Goal: Check status: Check status

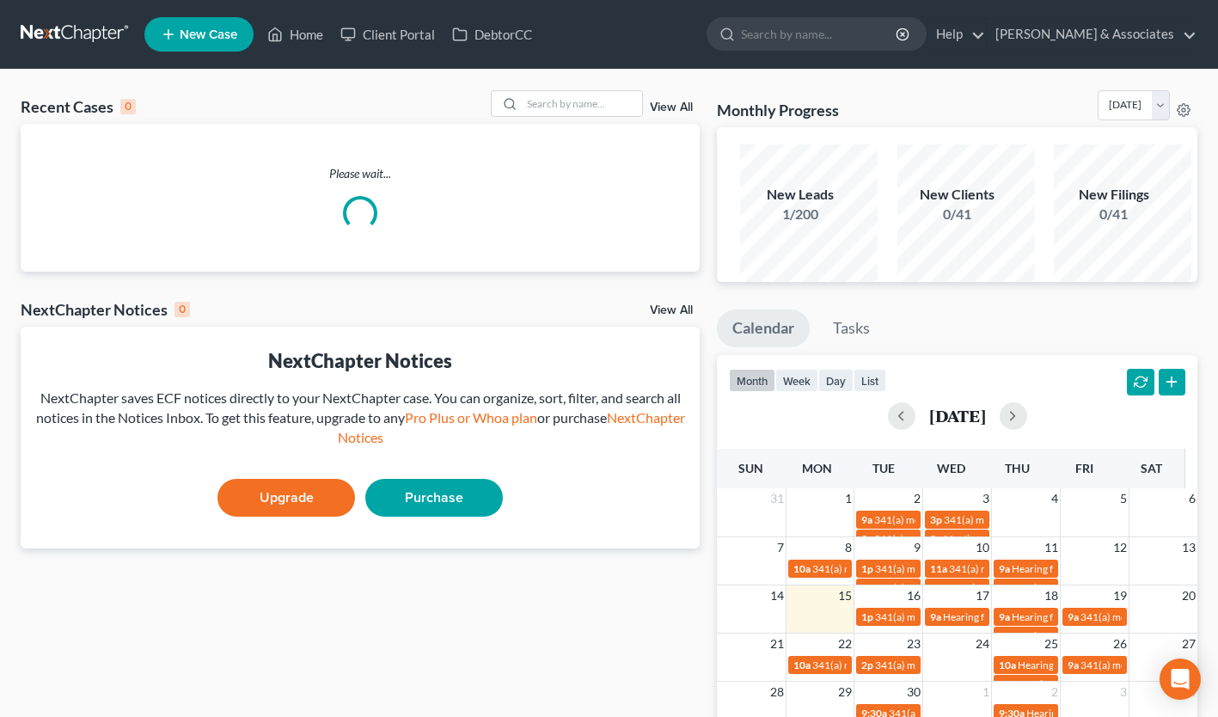
click at [0, 0] on ul "Home New Case Client Portal DebtorCC Niblock & Associates blight@niblocklaw.com…" at bounding box center [0, 0] width 0 height 0
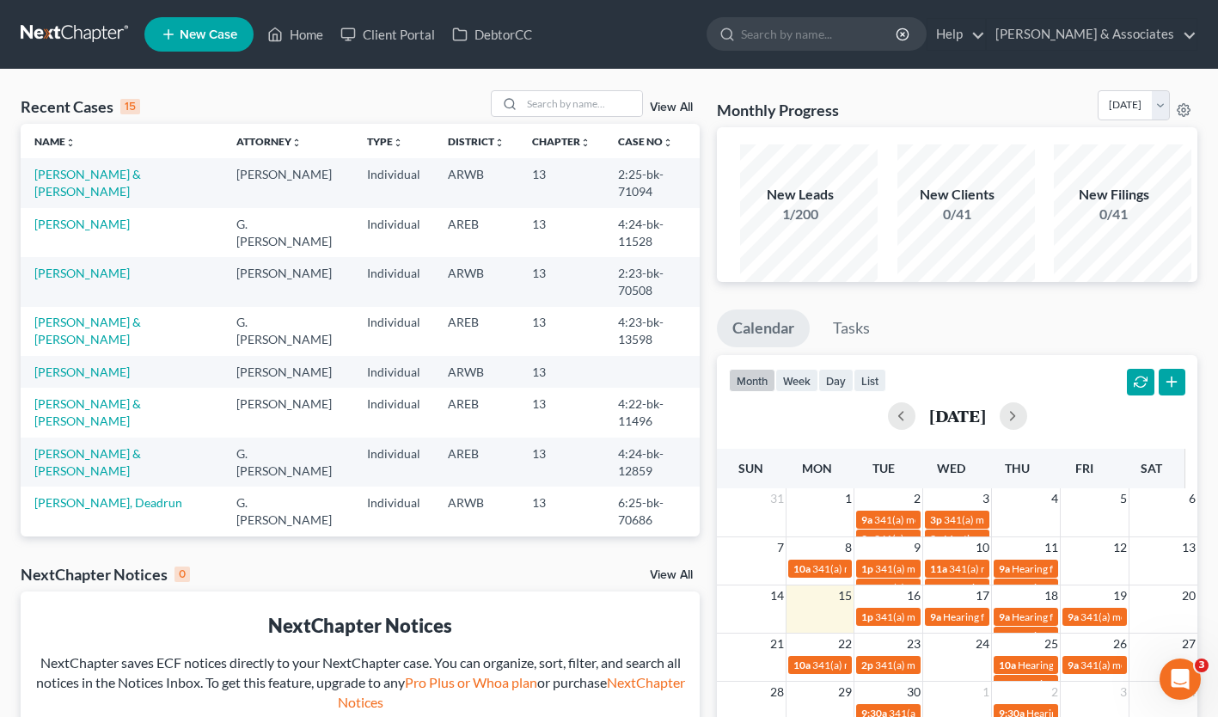
click at [0, 0] on link "Home" at bounding box center [0, 0] width 0 height 0
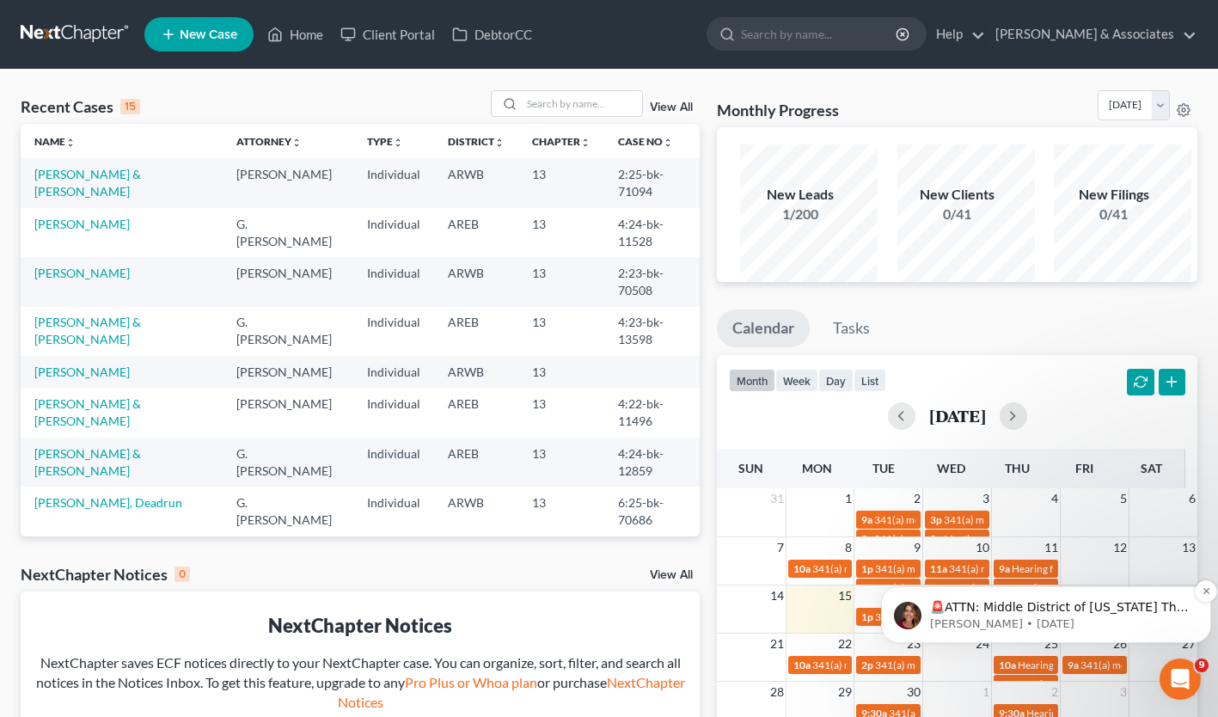
click at [984, 597] on div "🚨ATTN: Middle District of Florida The court has added a new Credit Counseling F…" at bounding box center [1046, 614] width 304 height 34
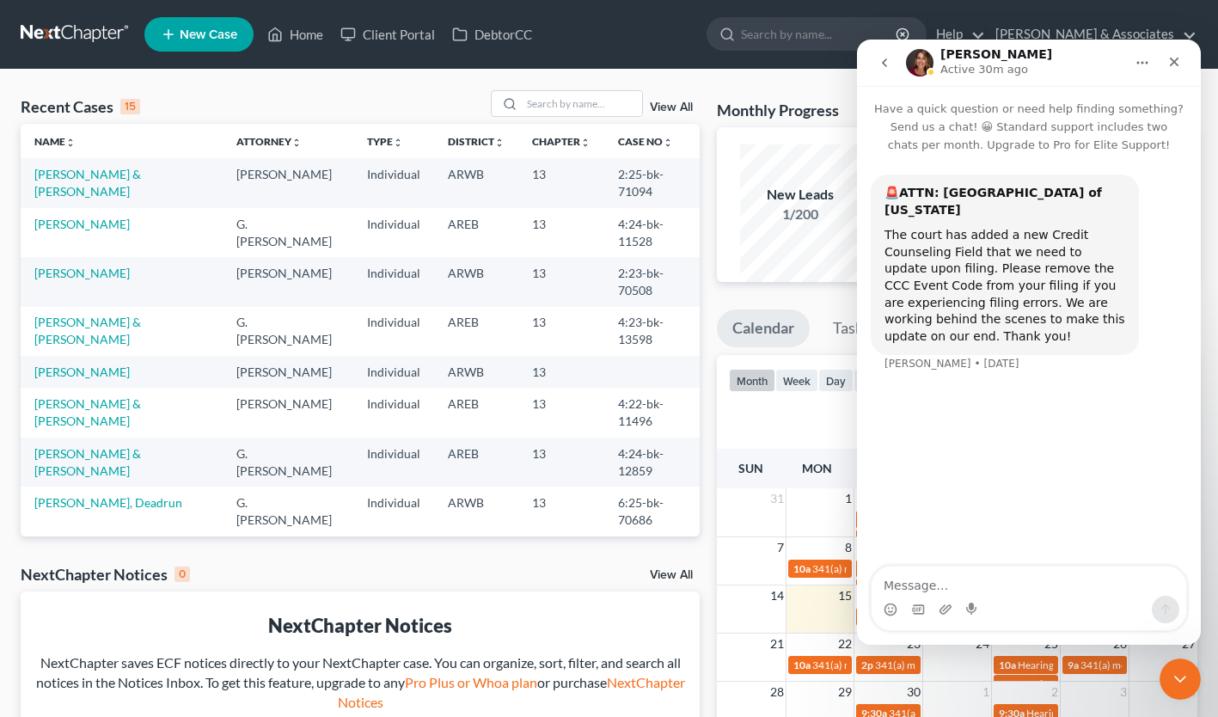
click at [0, 0] on li "Webinars" at bounding box center [0, 0] width 0 height 0
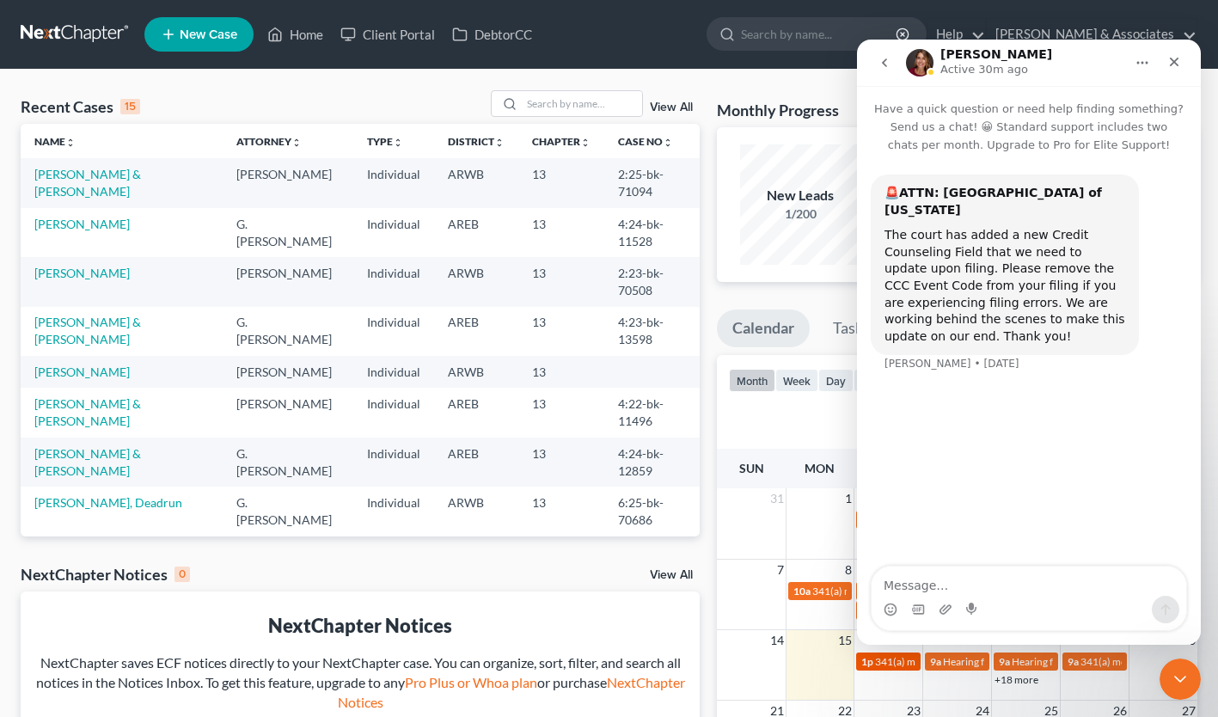
click at [891, 663] on span "341(a) meeting for [PERSON_NAME]" at bounding box center [958, 661] width 166 height 13
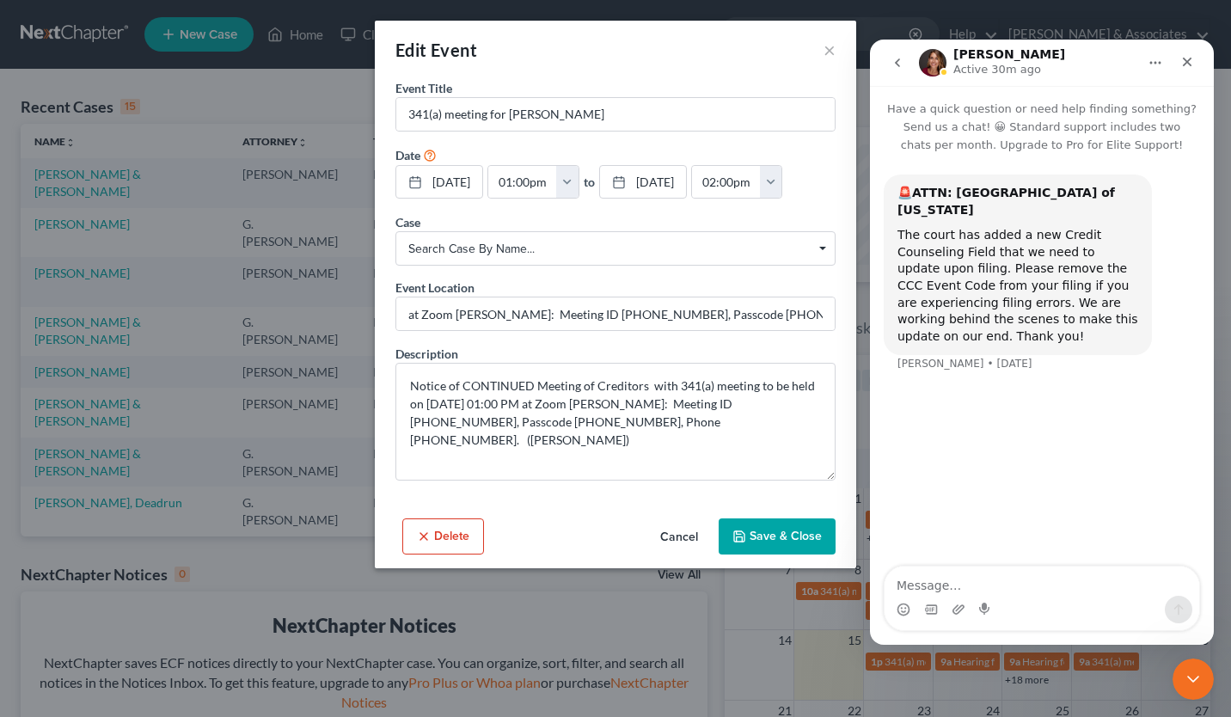
click at [964, 666] on div "Edit Event × Event Title * 341(a) meeting for Brittany Moody Date 9/16/2025 clo…" at bounding box center [615, 358] width 1231 height 717
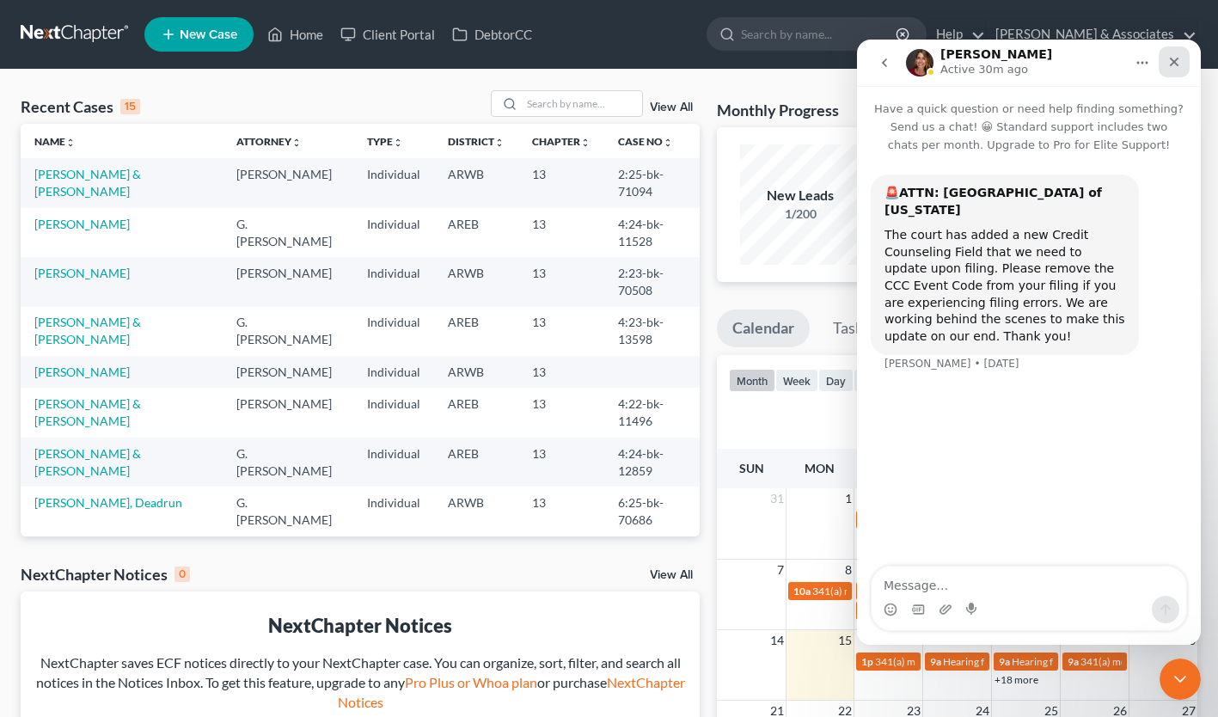
click at [1177, 58] on icon "Close" at bounding box center [1174, 62] width 9 height 9
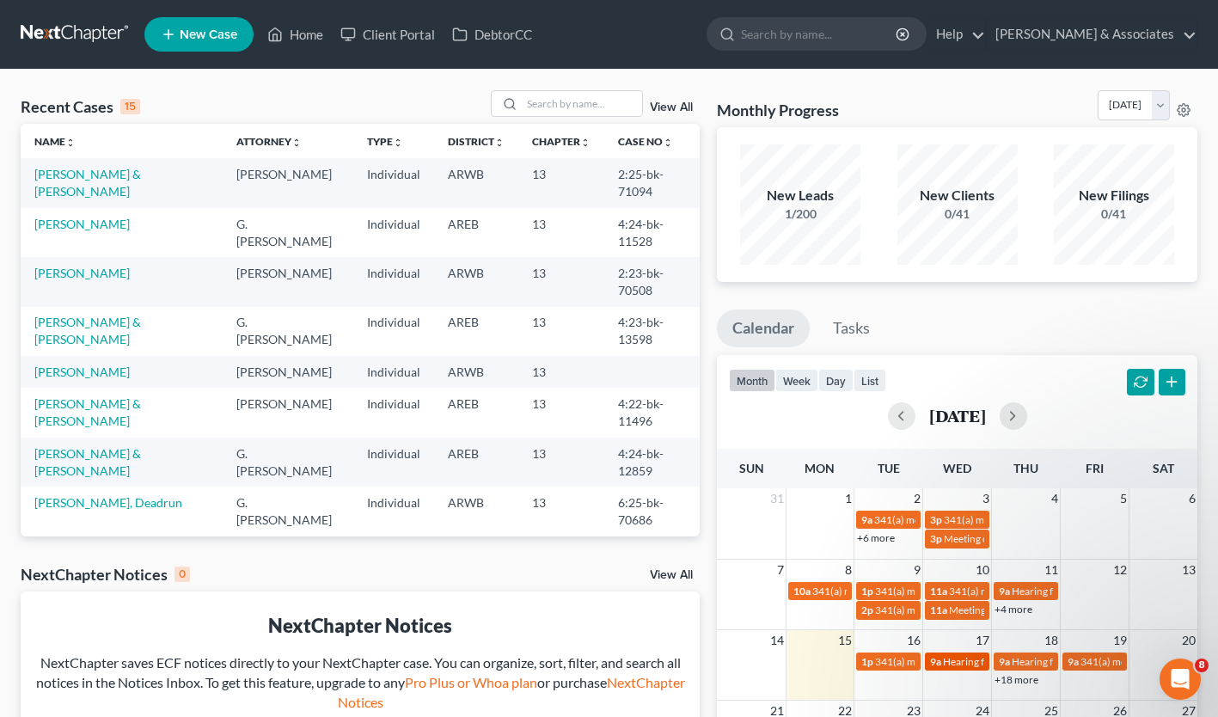
click at [945, 660] on span "Hearing for [PERSON_NAME] Provence" at bounding box center [1032, 661] width 179 height 13
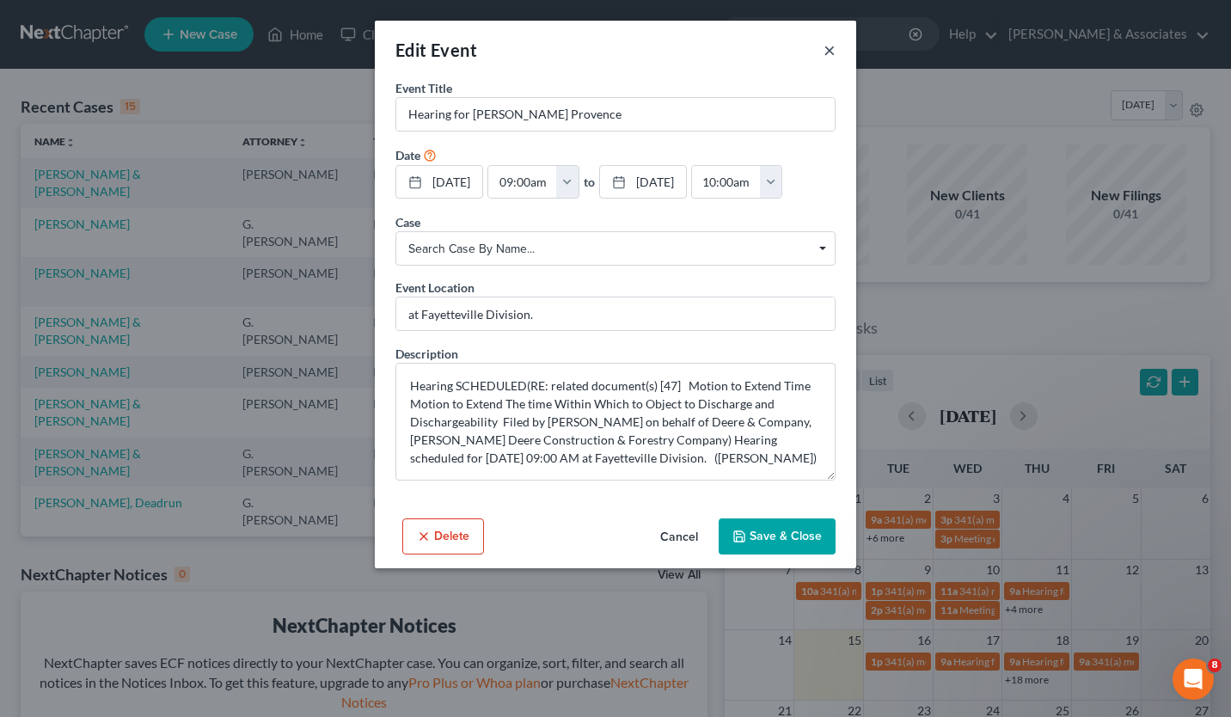
click at [833, 52] on button "×" at bounding box center [829, 50] width 12 height 21
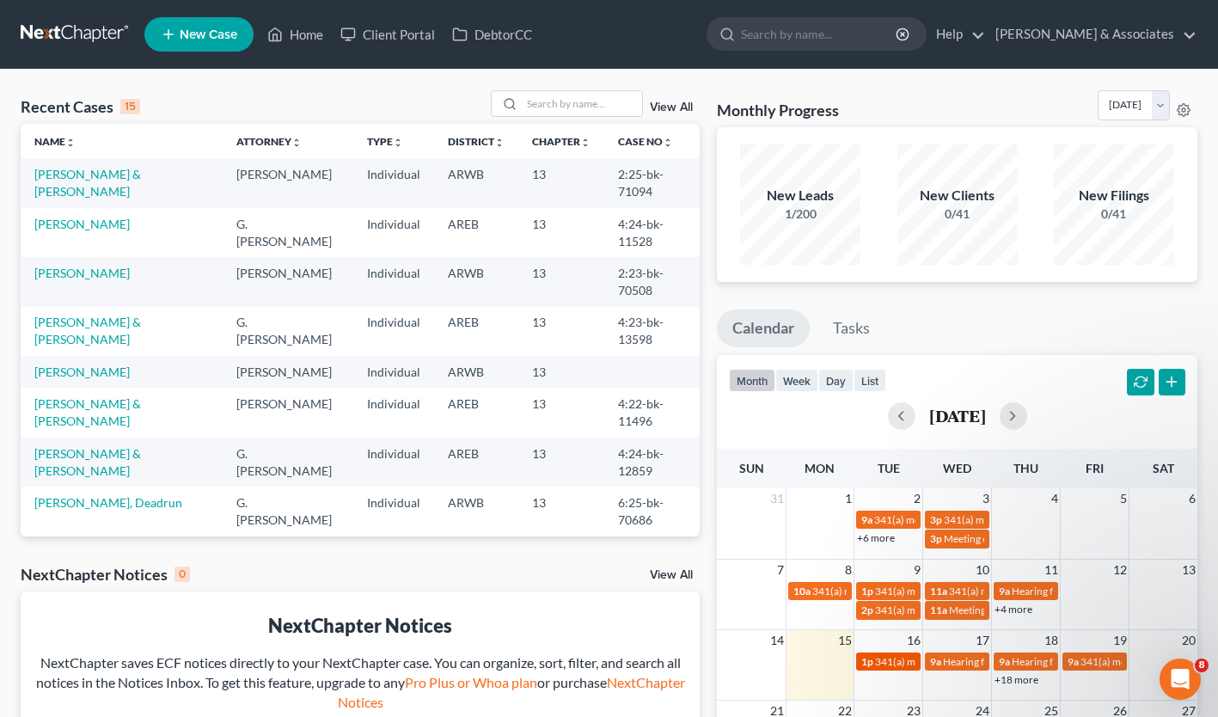
click at [869, 661] on span "1p" at bounding box center [867, 661] width 12 height 13
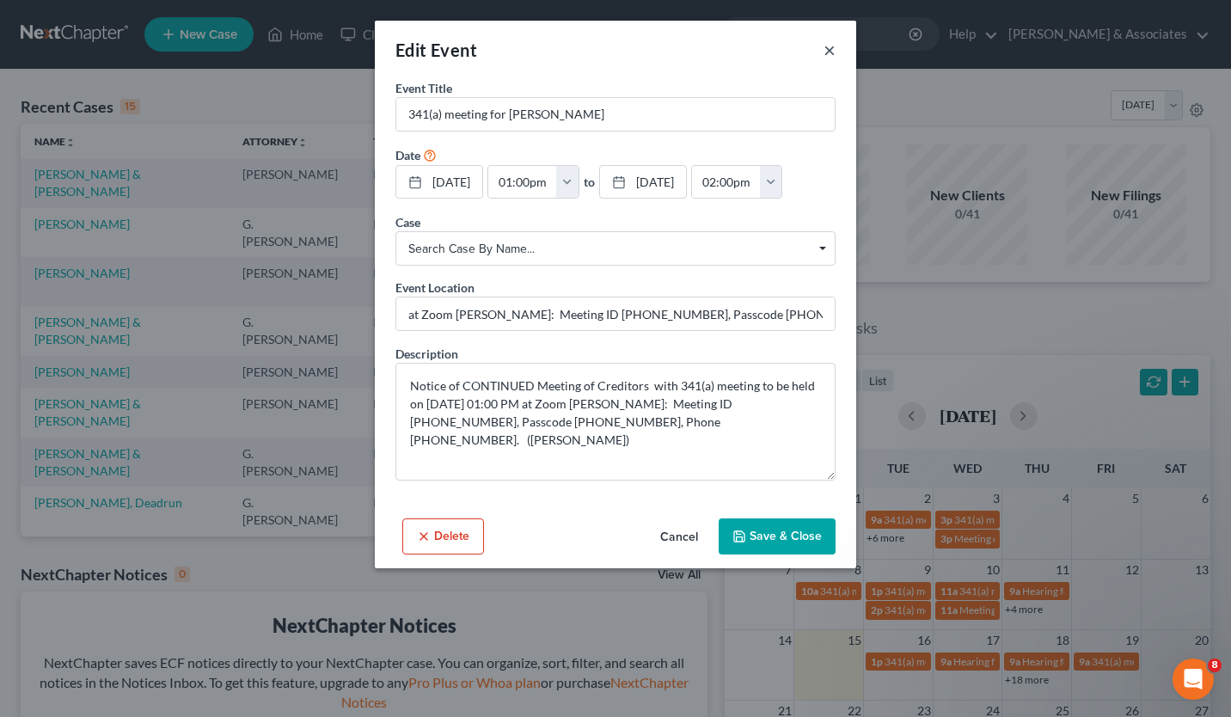
click at [830, 48] on button "×" at bounding box center [829, 50] width 12 height 21
